Goal: Transaction & Acquisition: Purchase product/service

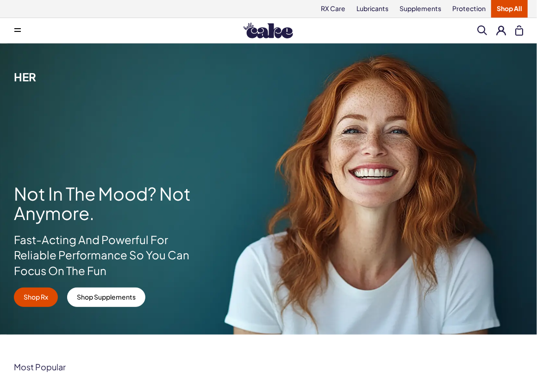
click at [15, 30] on span at bounding box center [17, 30] width 6 height 5
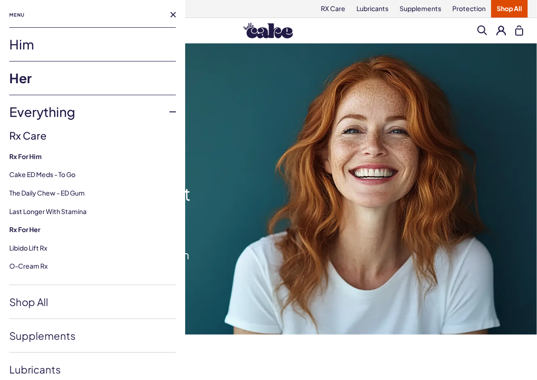
click at [31, 47] on link "Him" at bounding box center [92, 44] width 167 height 33
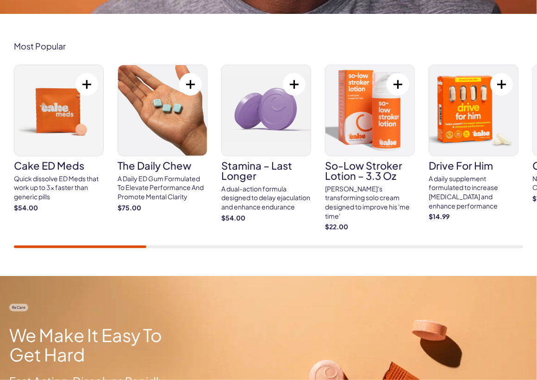
scroll to position [324, 0]
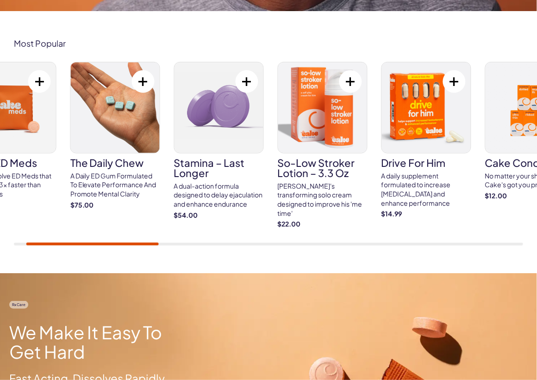
click at [117, 240] on div "Cake ED Meds Quick dissolve ED Meds that work up to 3x faster than generic pill…" at bounding box center [268, 154] width 509 height 184
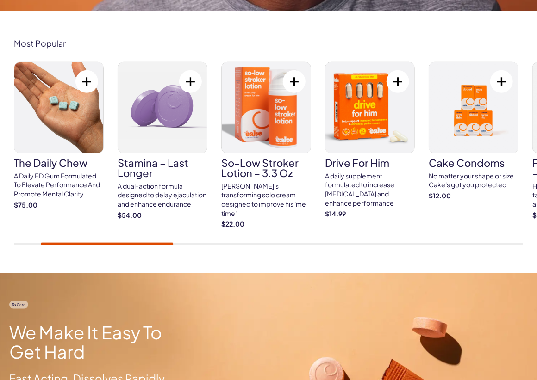
drag, startPoint x: 117, startPoint y: 240, endPoint x: 205, endPoint y: 239, distance: 87.9
click at [239, 238] on div "Cake ED Meds Quick dissolve ED Meds that work up to 3x faster than generic pill…" at bounding box center [268, 154] width 509 height 184
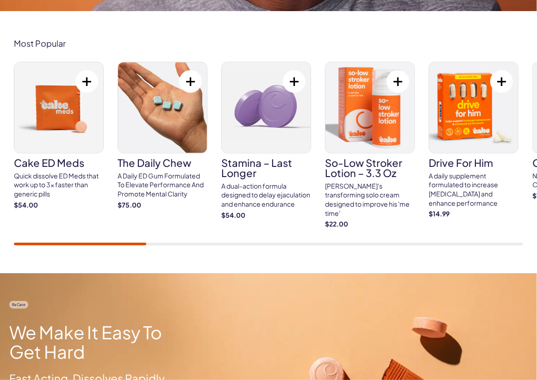
click at [71, 223] on div "Cake ED Meds Quick dissolve ED Meds that work up to 3x faster than generic pill…" at bounding box center [268, 154] width 509 height 184
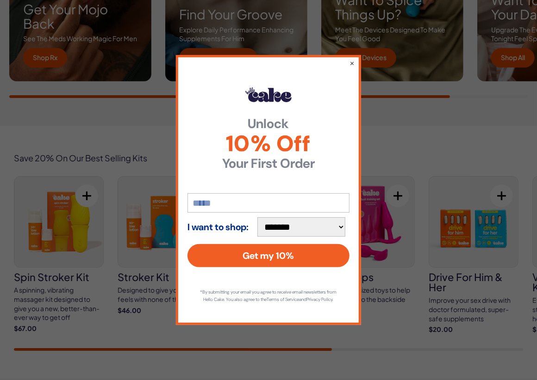
scroll to position [0, 0]
click at [350, 59] on button "×" at bounding box center [352, 62] width 6 height 11
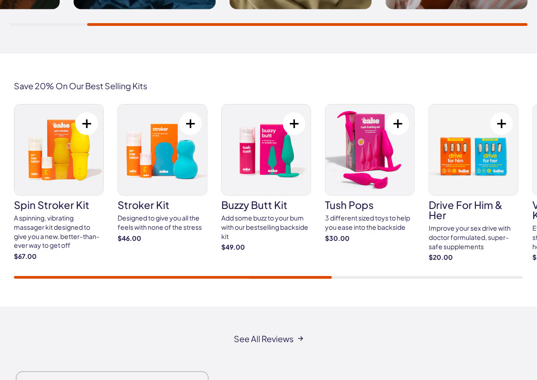
scroll to position [1620, 0]
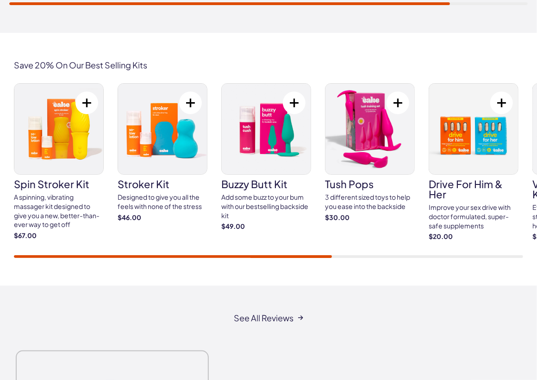
click at [97, 239] on div "spin stroker kit A spinning, vibrating massager kit designed to give you a new,…" at bounding box center [268, 170] width 509 height 174
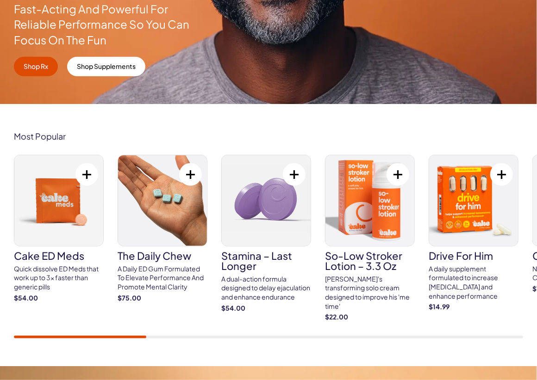
scroll to position [0, 0]
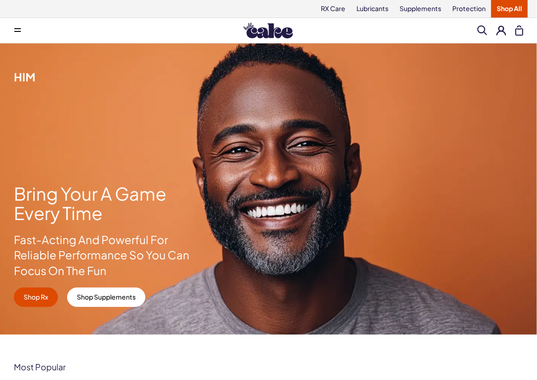
click at [19, 28] on icon at bounding box center [17, 28] width 6 height 1
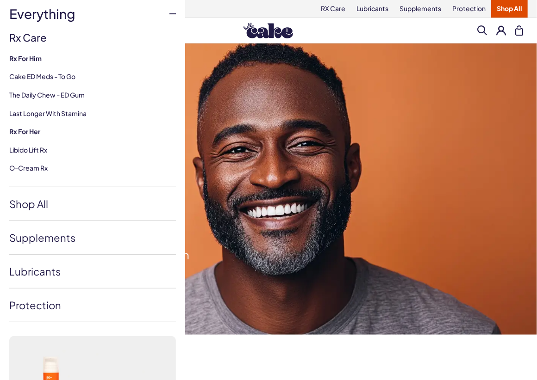
scroll to position [139, 0]
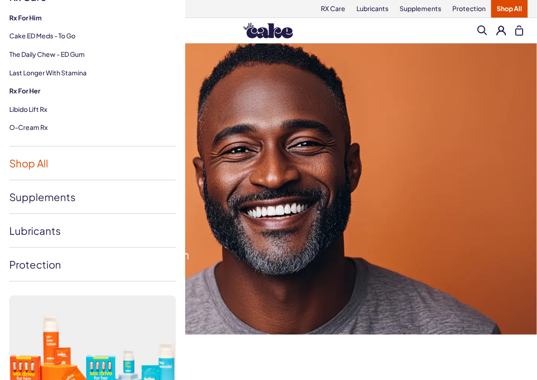
click at [38, 169] on link "Shop All" at bounding box center [92, 163] width 167 height 33
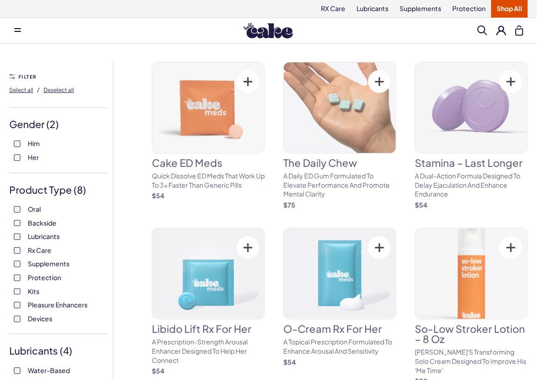
click at [16, 198] on div "Product Type ( 8 ) Oral Backside Lubricants Rx Care Supplements Protection Kits…" at bounding box center [58, 259] width 98 height 152
click at [16, 246] on label "Rx Care" at bounding box center [58, 250] width 89 height 9
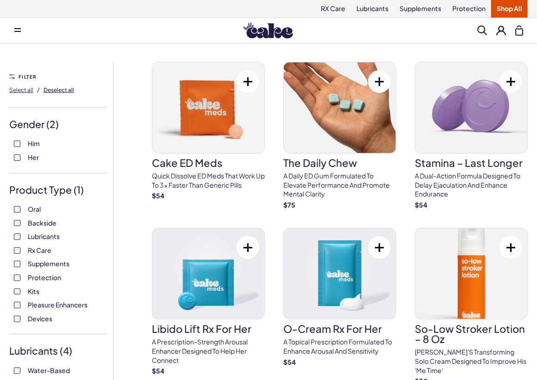
click at [62, 90] on span "Deselect all" at bounding box center [58, 90] width 31 height 7
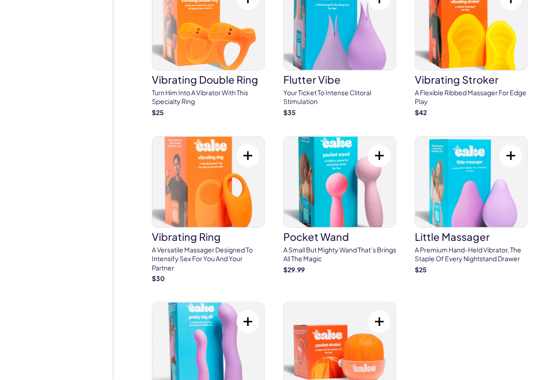
scroll to position [694, 0]
